Goal: Task Accomplishment & Management: Manage account settings

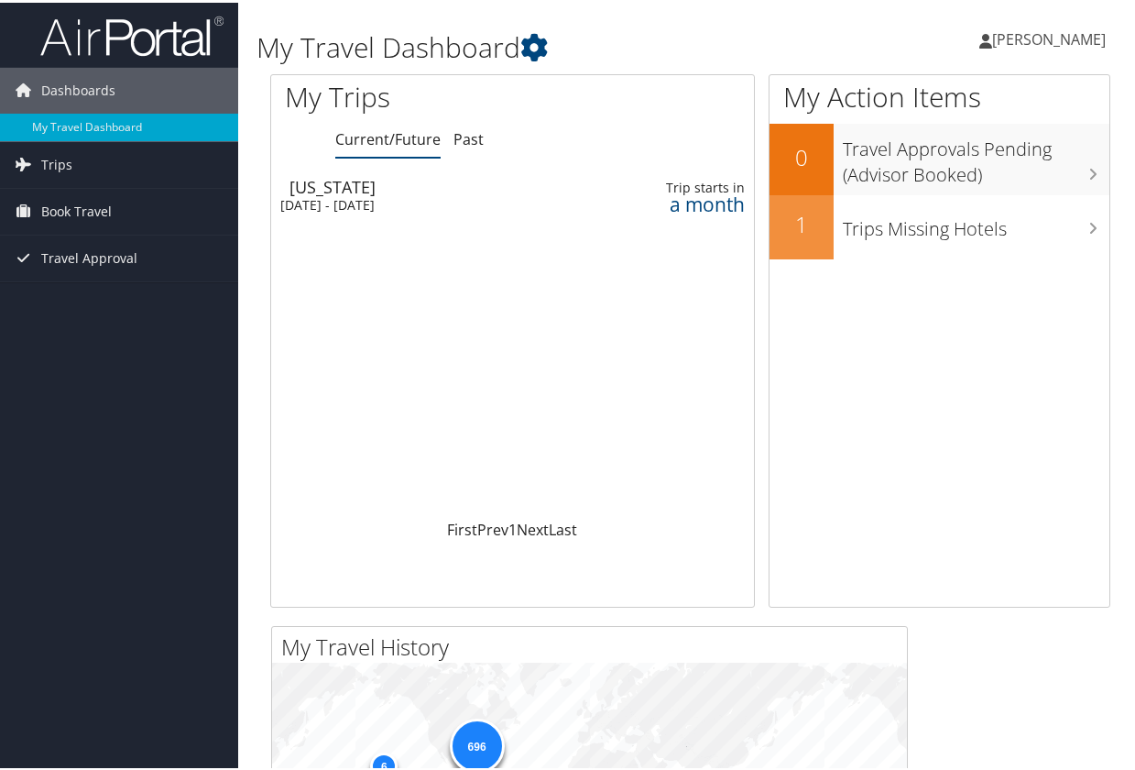
click at [359, 194] on div "[DATE] - [DATE]" at bounding box center [426, 202] width 293 height 16
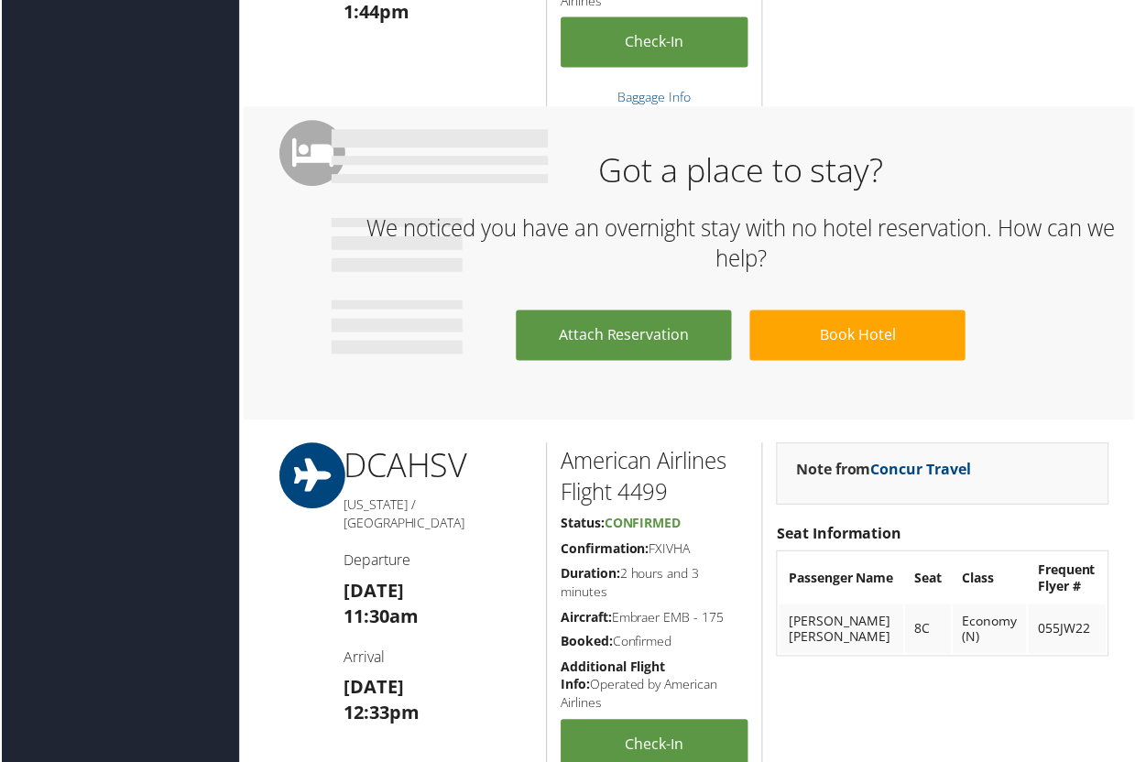
scroll to position [916, 0]
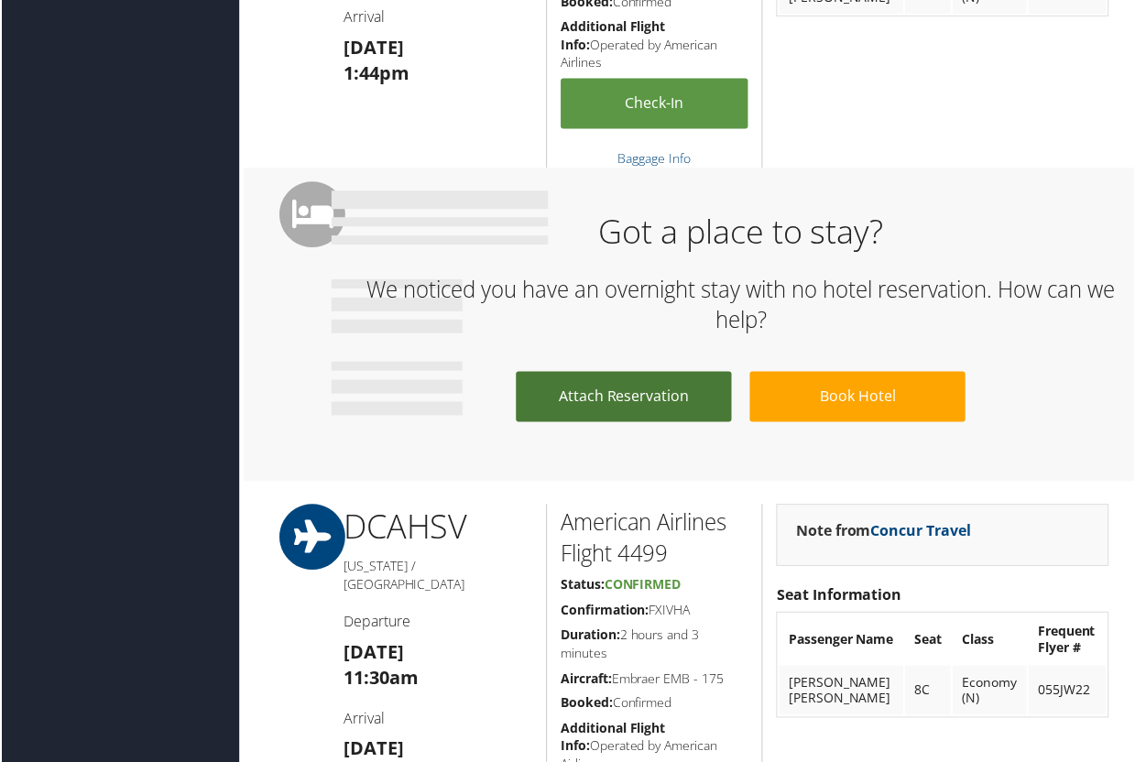
click at [603, 401] on link "Attach Reservation" at bounding box center [624, 398] width 216 height 50
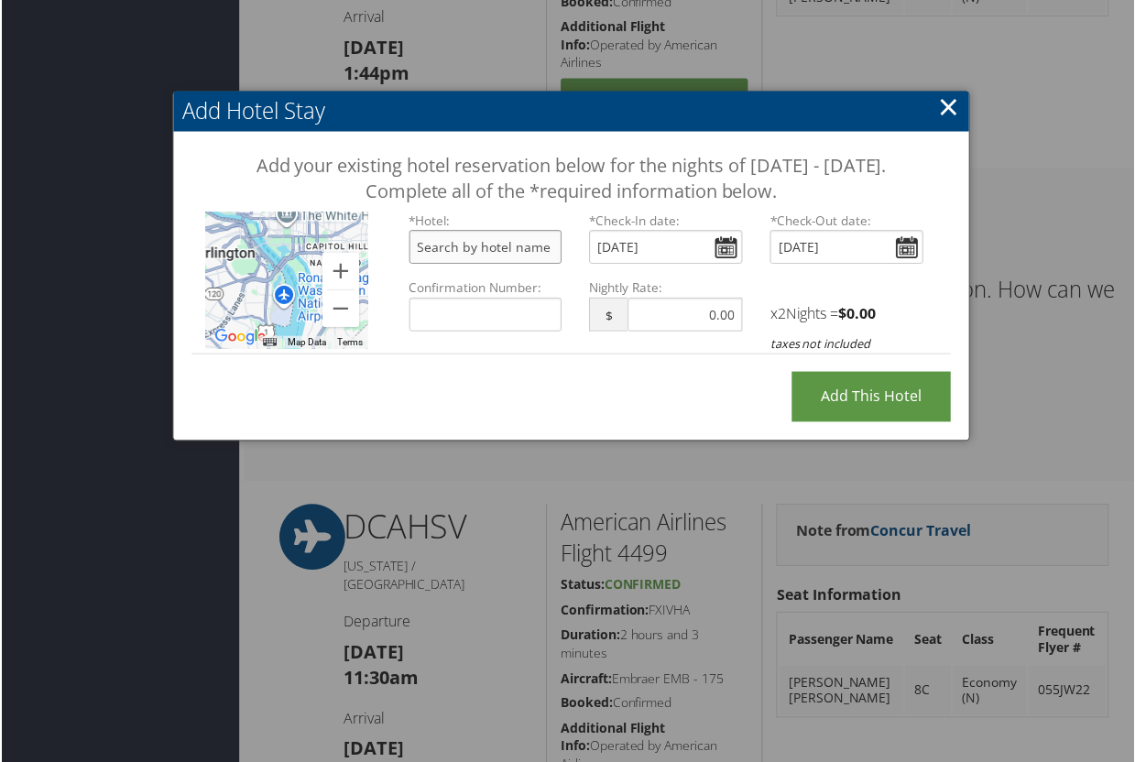
click at [423, 265] on input "text" at bounding box center [486, 248] width 154 height 34
drag, startPoint x: 423, startPoint y: 276, endPoint x: 557, endPoint y: 284, distance: 134.0
click at [557, 265] on input "text" at bounding box center [486, 248] width 154 height 34
paste input "Embassy Suites"
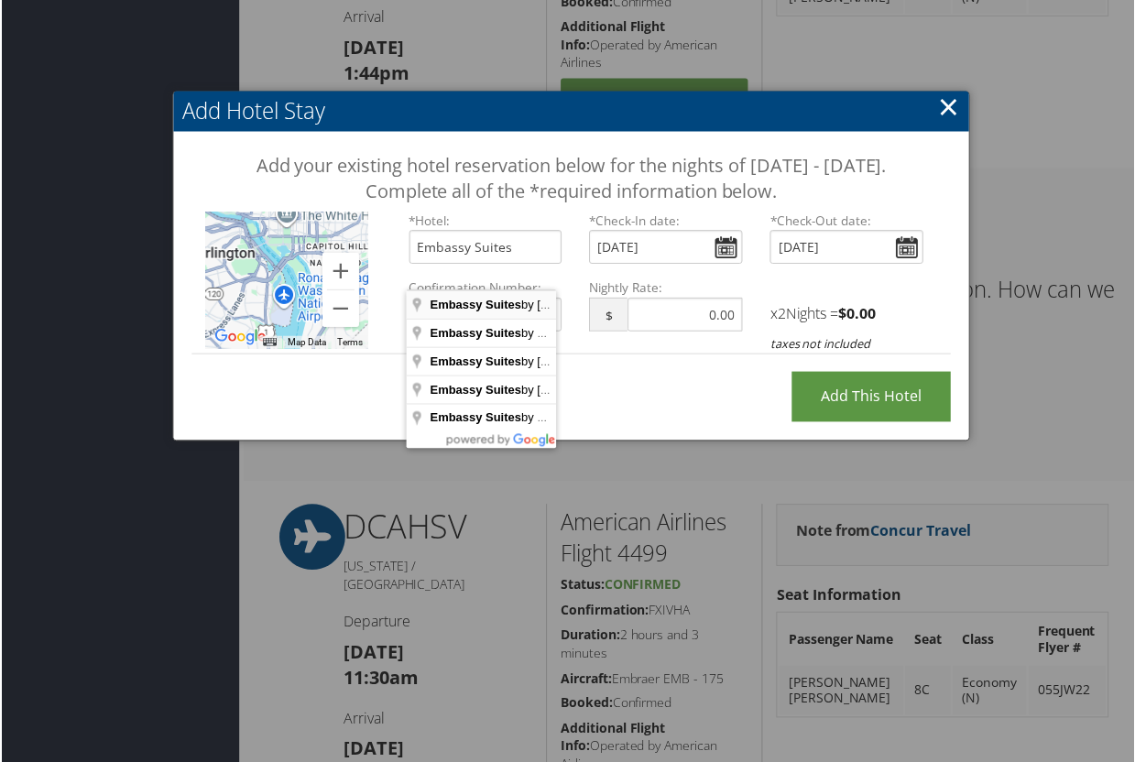
type input "Embassy Suites by Hilton Washington DC Convention Center, 10th Street Northwest…"
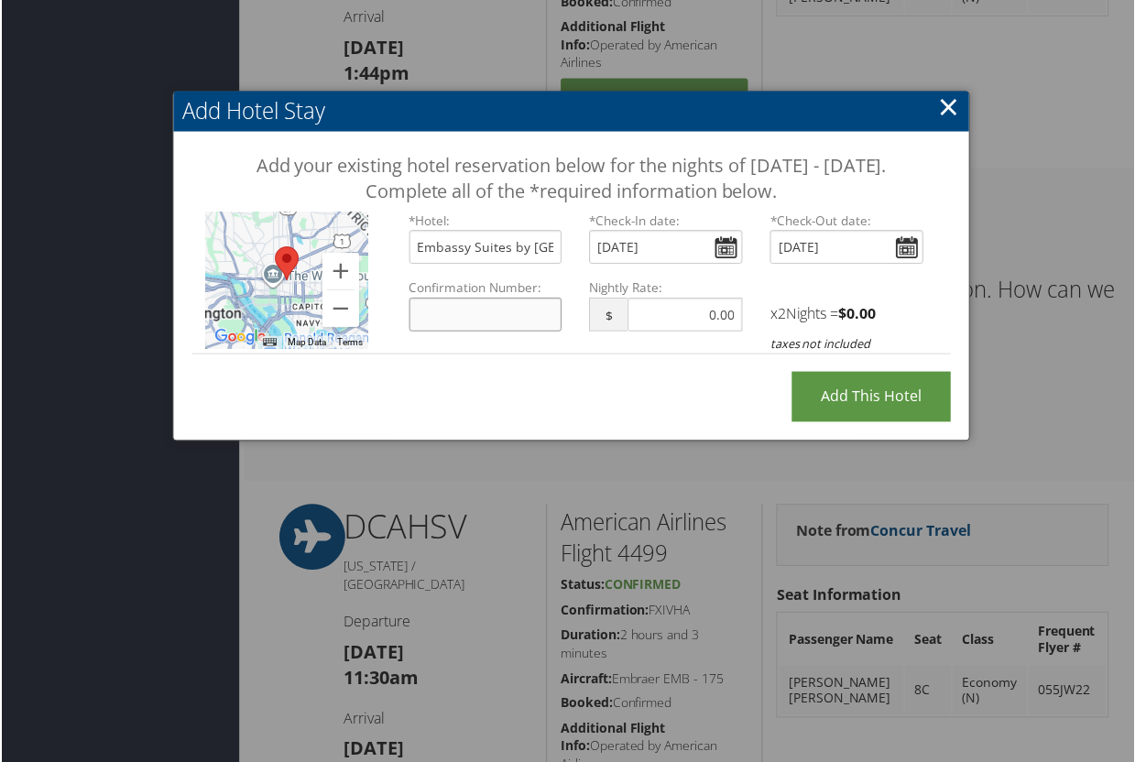
click at [462, 333] on input "Confirmation Number:" at bounding box center [486, 316] width 154 height 34
click at [547, 265] on input "Embassy Suites by Hilton Washington DC Convention Center, 10th Street Northwest…" at bounding box center [486, 248] width 154 height 34
click at [450, 333] on input "Confirmation Number:" at bounding box center [486, 316] width 154 height 34
type input "91277959"
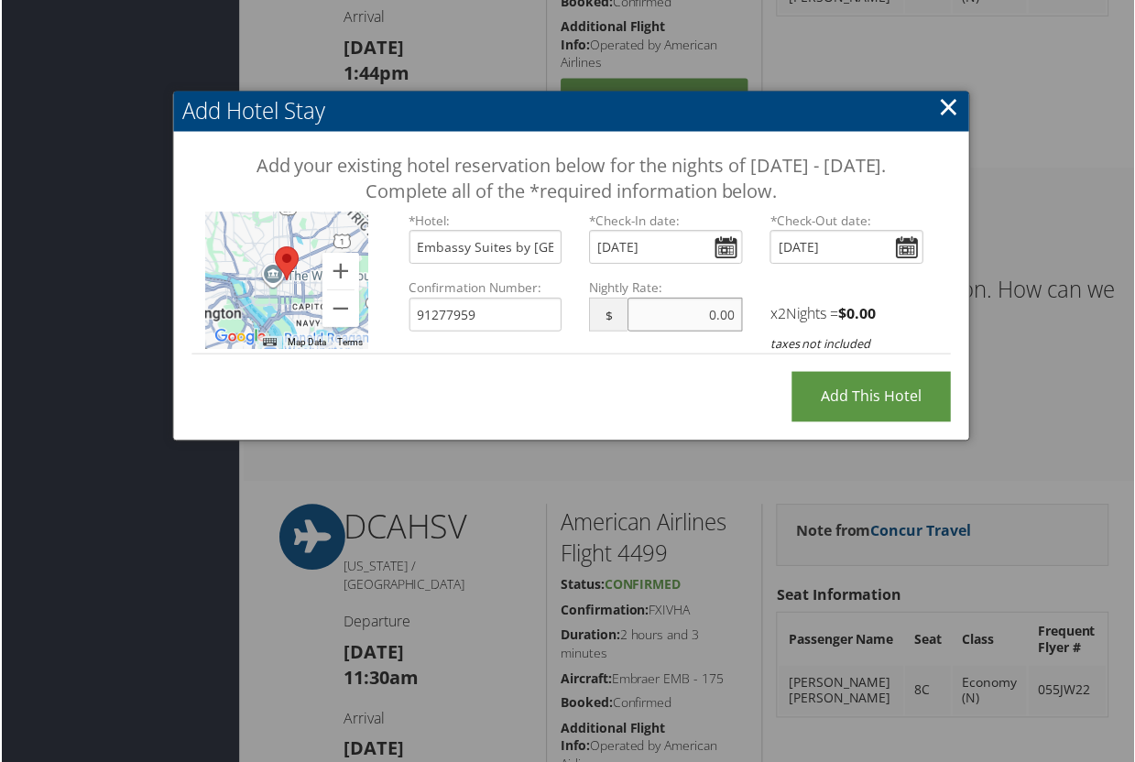
drag, startPoint x: 675, startPoint y: 341, endPoint x: 732, endPoint y: 337, distance: 56.9
click at [732, 333] on input "text" at bounding box center [685, 316] width 115 height 34
drag, startPoint x: 732, startPoint y: 337, endPoint x: 682, endPoint y: 345, distance: 51.1
click at [682, 333] on input "text" at bounding box center [685, 316] width 115 height 34
click at [511, 333] on input "91277959" at bounding box center [486, 316] width 154 height 34
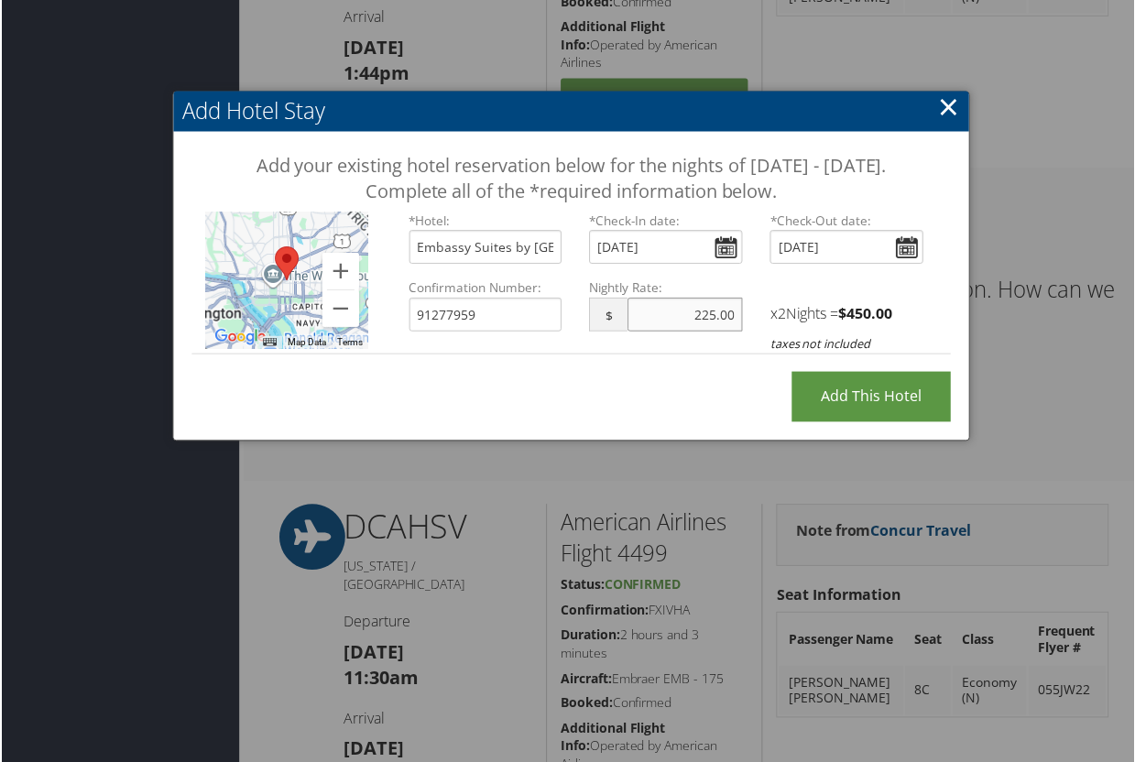
click at [702, 333] on input "225.00" at bounding box center [685, 316] width 115 height 34
type input "275.00"
click at [531, 333] on input "91277959" at bounding box center [486, 316] width 154 height 34
click at [849, 422] on input "Add this Hotel" at bounding box center [872, 398] width 159 height 50
type input "Processing..."
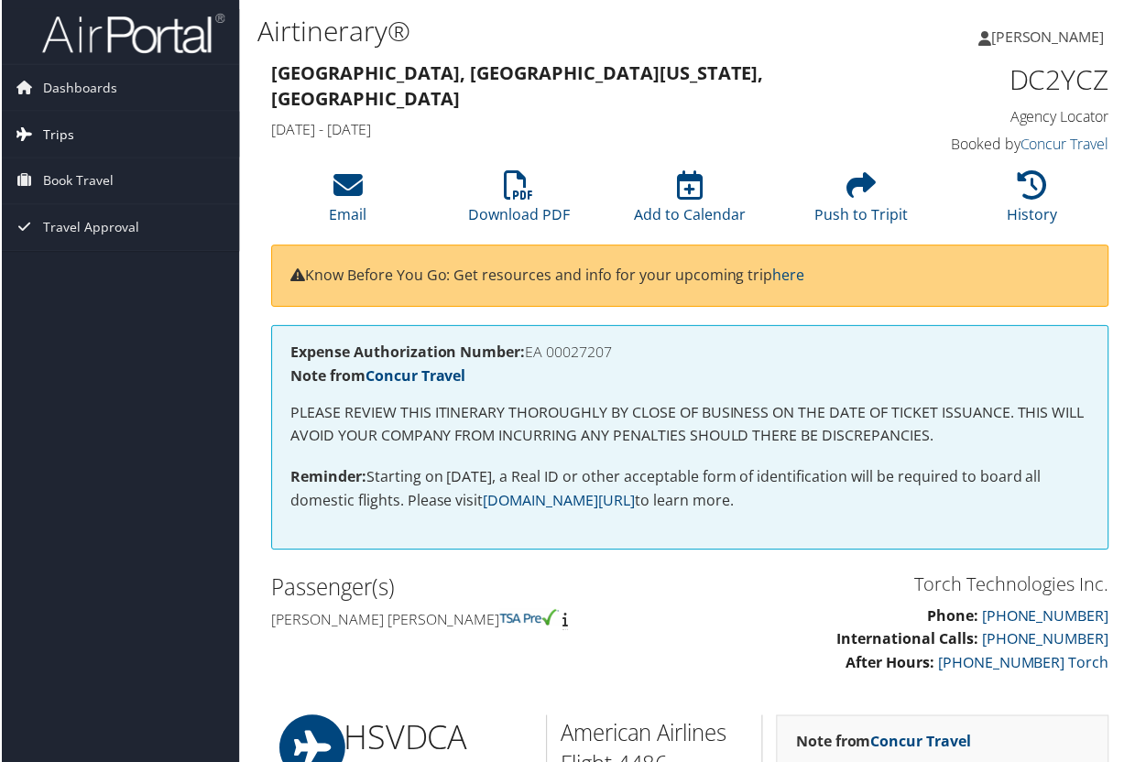
click at [56, 136] on span "Trips" at bounding box center [56, 135] width 31 height 46
click at [61, 90] on span "Dashboards" at bounding box center [78, 88] width 74 height 46
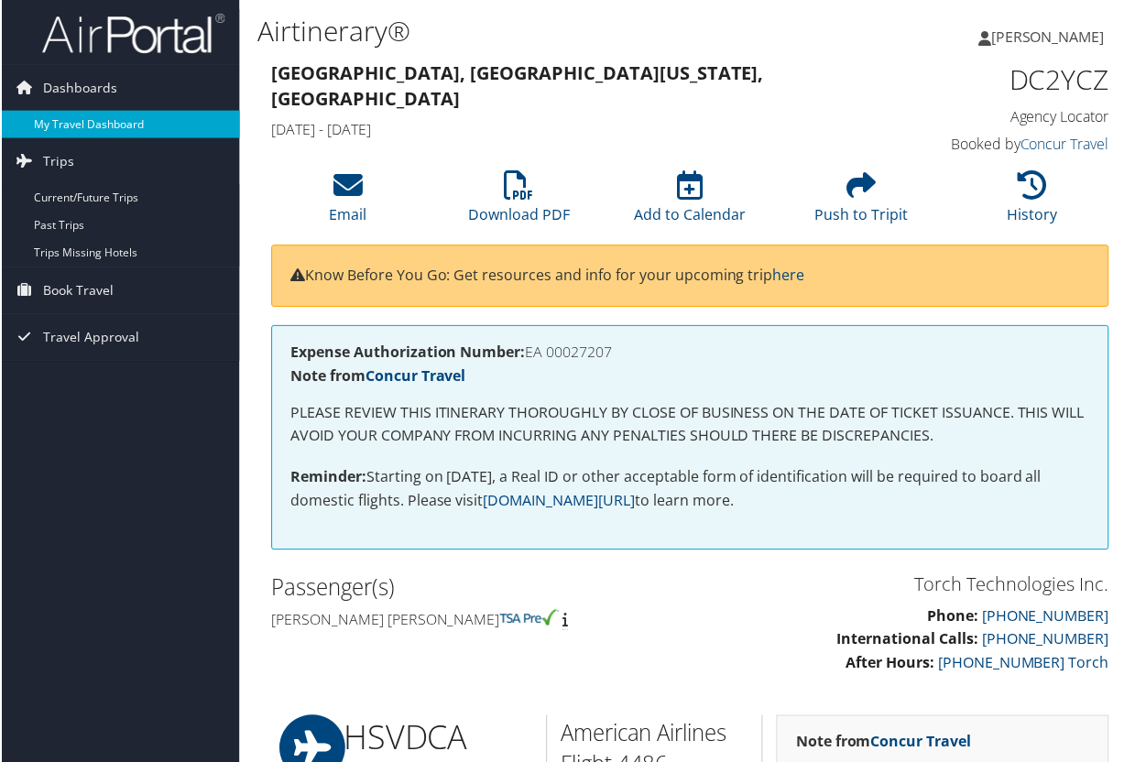
click at [61, 119] on link "My Travel Dashboard" at bounding box center [119, 124] width 238 height 27
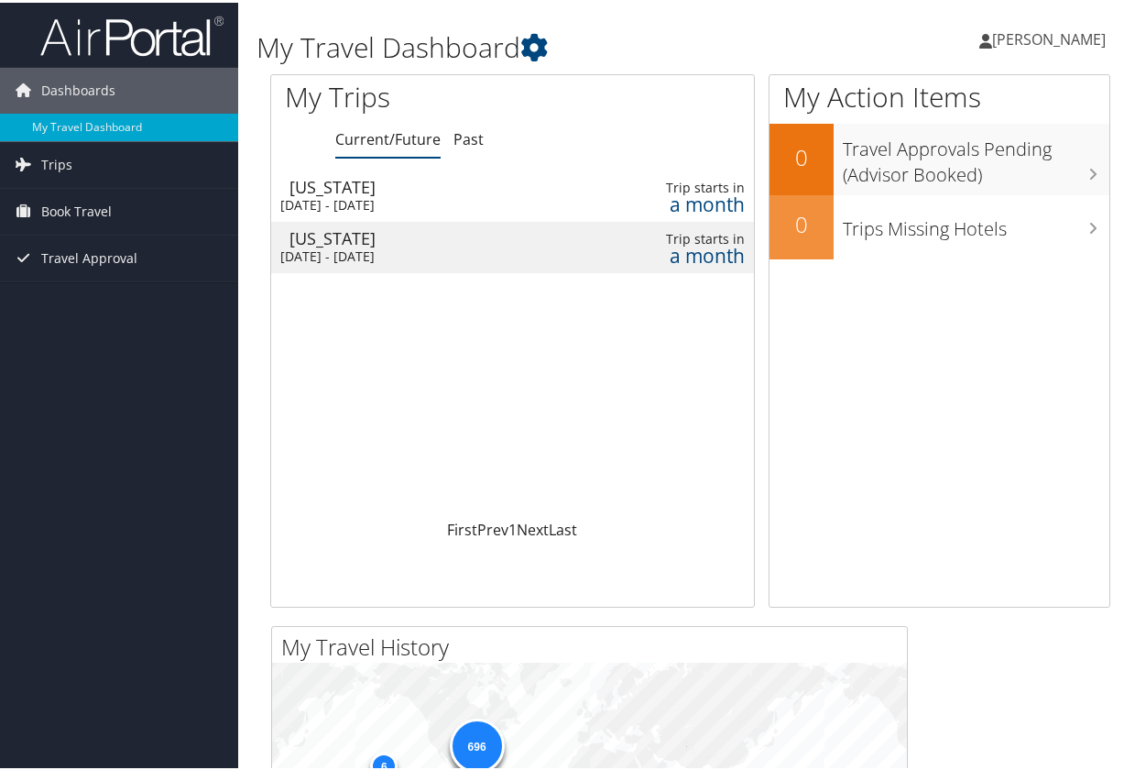
click at [1071, 41] on span "[PERSON_NAME]" at bounding box center [1049, 37] width 114 height 20
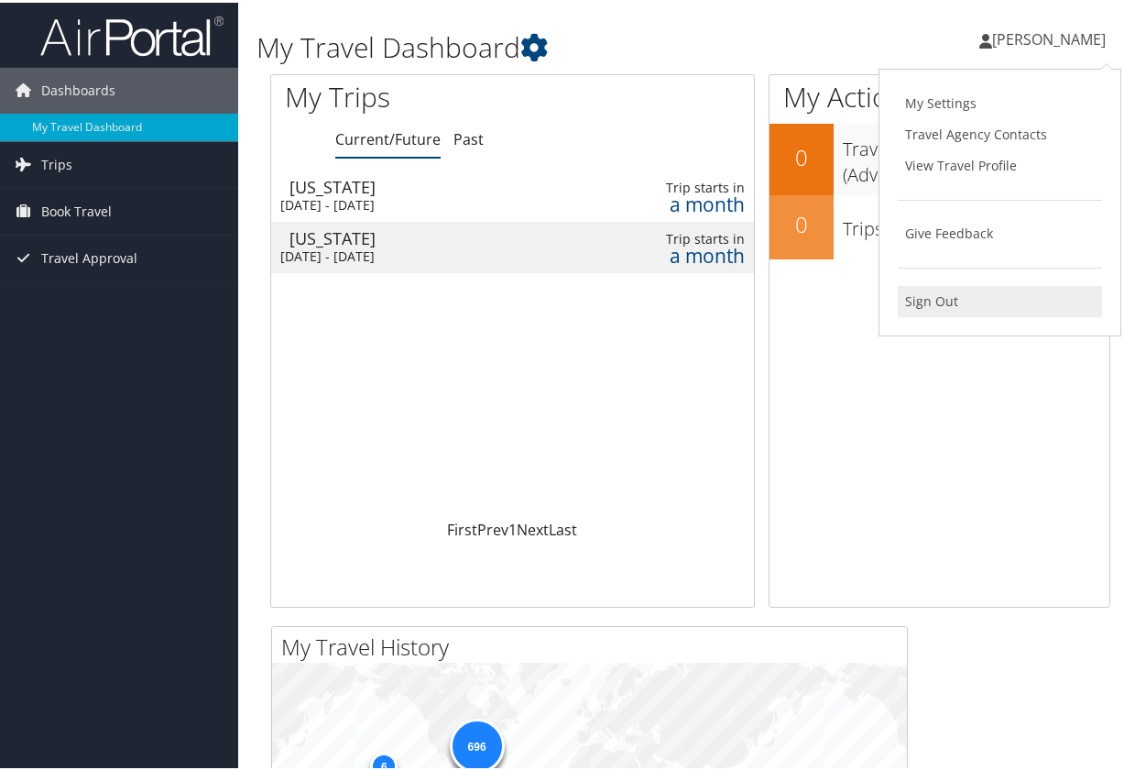
click at [943, 302] on link "Sign Out" at bounding box center [1000, 298] width 204 height 31
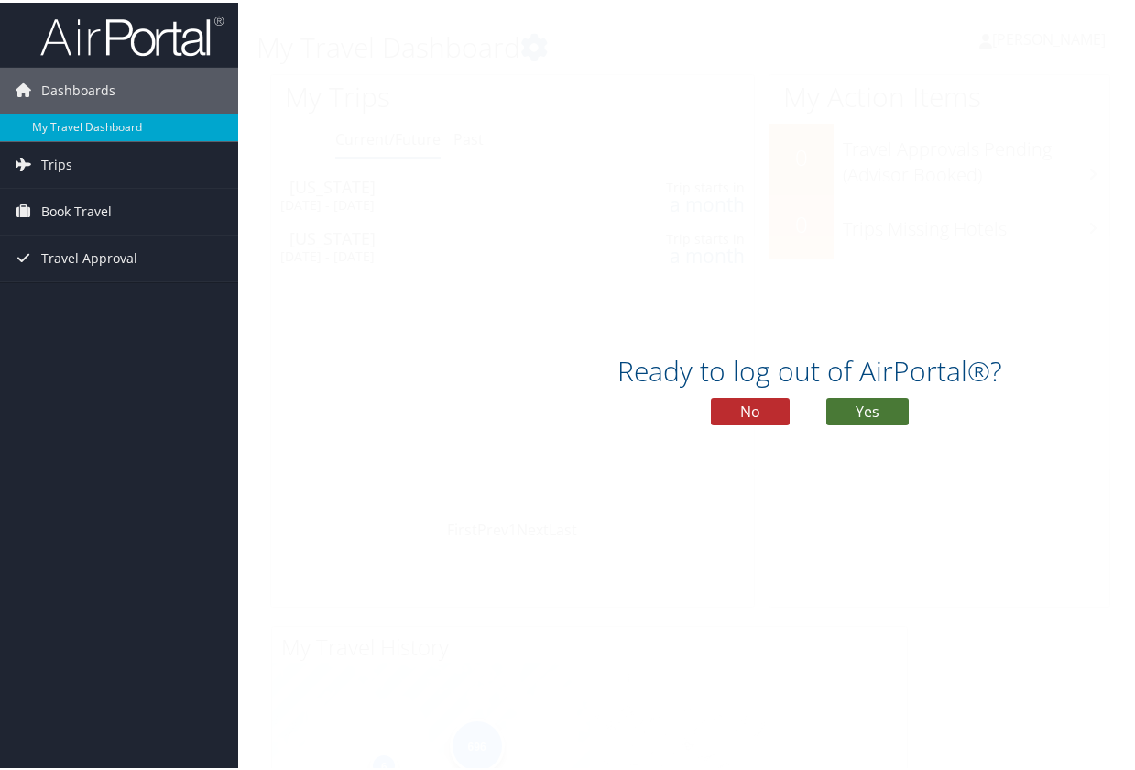
click at [851, 405] on button "Yes" at bounding box center [868, 408] width 82 height 27
